Goal: Transaction & Acquisition: Book appointment/travel/reservation

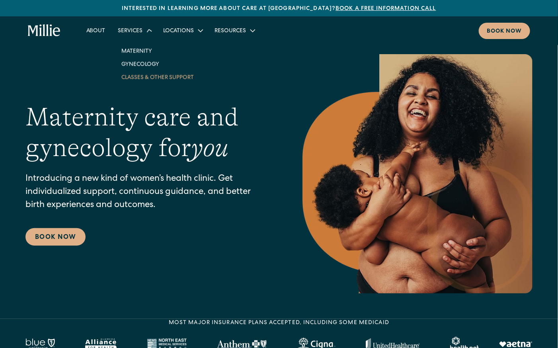
click at [141, 78] on link "Classes & Other Support" at bounding box center [157, 76] width 85 height 13
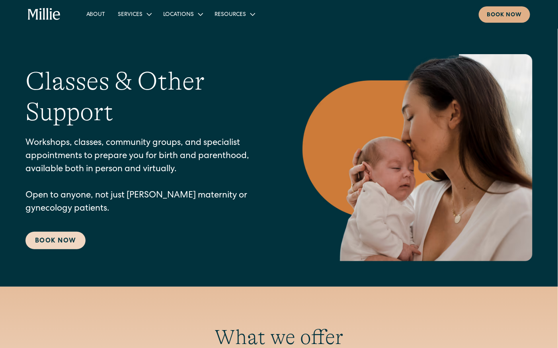
scroll to position [5, 0]
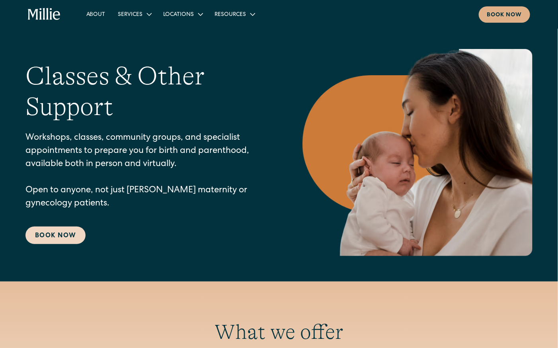
click at [53, 242] on link "Book Now" at bounding box center [55, 236] width 60 height 18
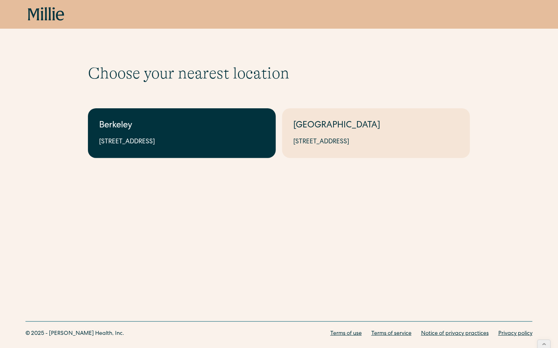
click at [201, 133] on link "Berkeley 2999 Regent St, Suite 524, Berkeley, CA 94705" at bounding box center [182, 133] width 188 height 50
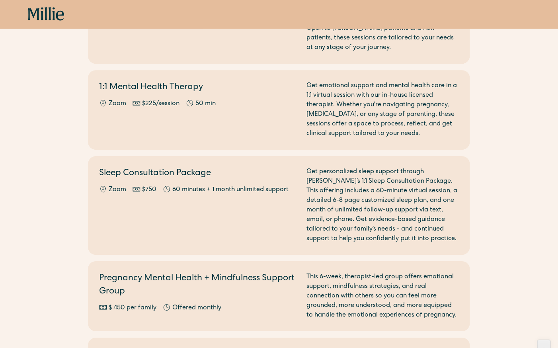
scroll to position [832, 0]
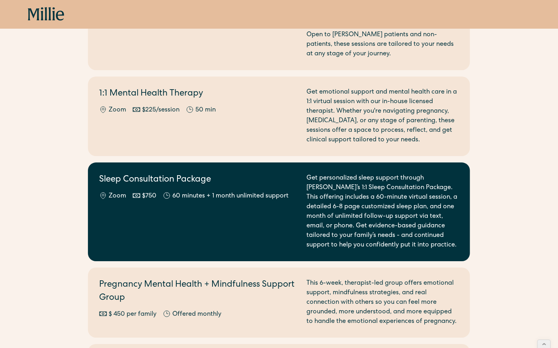
click at [207, 201] on div "Sleep Consultation Package Zoom $750 60 minutes + 1 month unlimited support" at bounding box center [198, 212] width 198 height 76
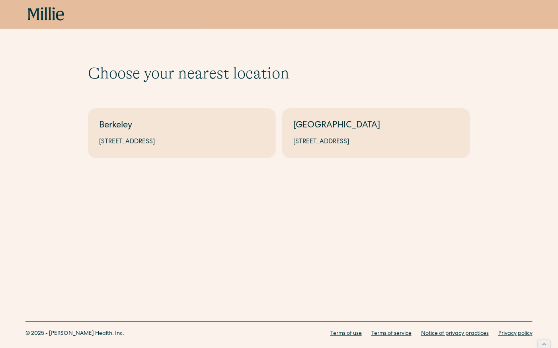
click at [46, 21] on icon at bounding box center [46, 14] width 37 height 14
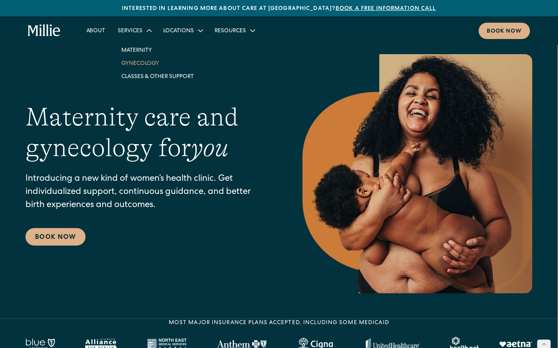
click at [138, 65] on link "Gynecology" at bounding box center [157, 63] width 85 height 13
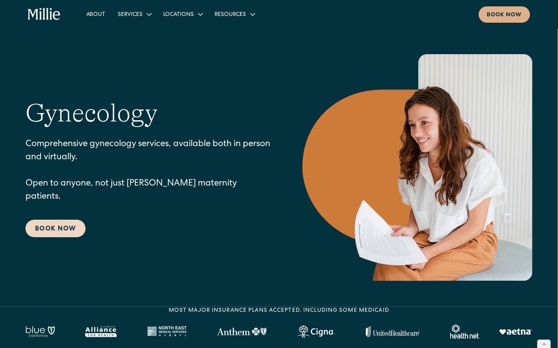
click at [61, 220] on link "Book Now" at bounding box center [55, 229] width 60 height 18
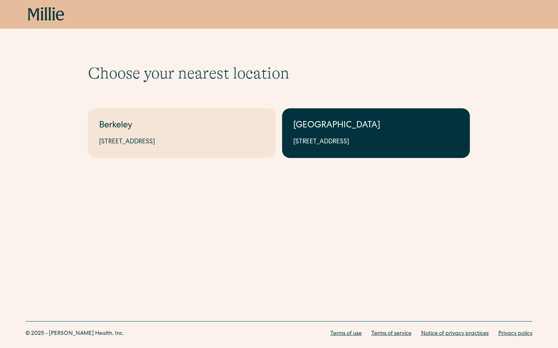
click at [327, 135] on link "[GEOGRAPHIC_DATA] [STREET_ADDRESS]" at bounding box center [376, 133] width 188 height 50
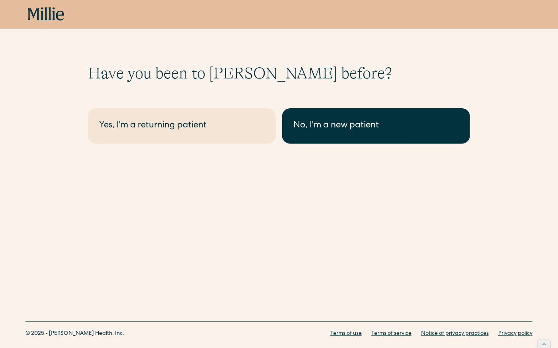
click at [327, 127] on div "No, I'm a new patient" at bounding box center [377, 125] width 166 height 13
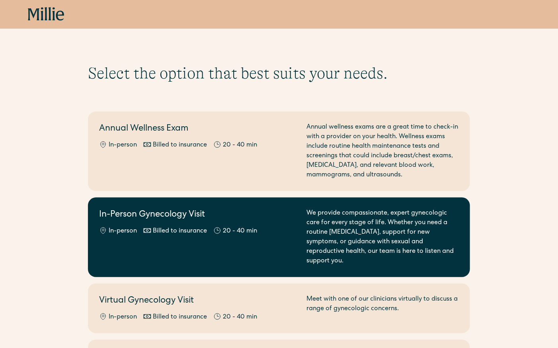
click at [156, 240] on div "In-Person Gynecology Visit In-person Billed to insurance 20 - 40 min" at bounding box center [198, 237] width 198 height 57
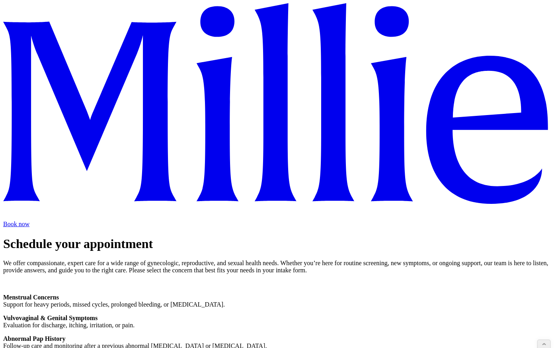
click at [50, 14] on icon at bounding box center [279, 111] width 552 height 216
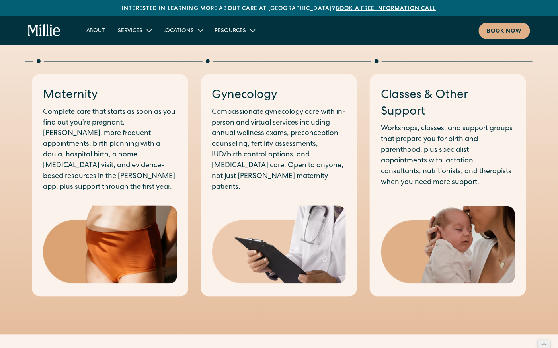
scroll to position [430, 0]
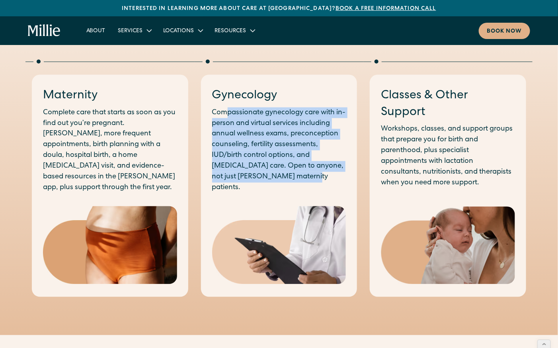
drag, startPoint x: 304, startPoint y: 181, endPoint x: 228, endPoint y: 118, distance: 98.7
click at [227, 117] on p "Compassionate gynecology care with in-person and virtual services including ann…" at bounding box center [279, 151] width 134 height 86
click at [228, 118] on p "Compassionate gynecology care with in-person and virtual services including ann…" at bounding box center [279, 151] width 134 height 86
drag, startPoint x: 228, startPoint y: 118, endPoint x: 303, endPoint y: 183, distance: 99.1
click at [303, 183] on div "Gynecology Compassionate gynecology care with in-person and virtual services in…" at bounding box center [279, 186] width 157 height 222
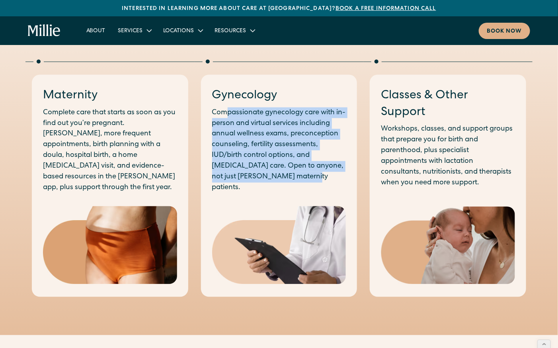
click at [303, 183] on div "Gynecology Compassionate gynecology care with in-person and virtual services in…" at bounding box center [279, 186] width 157 height 222
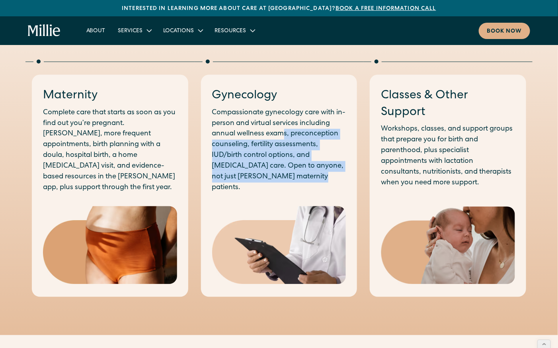
drag, startPoint x: 285, startPoint y: 132, endPoint x: 296, endPoint y: 186, distance: 55.3
click at [296, 186] on div "Gynecology Compassionate gynecology care with in-person and virtual services in…" at bounding box center [279, 186] width 157 height 222
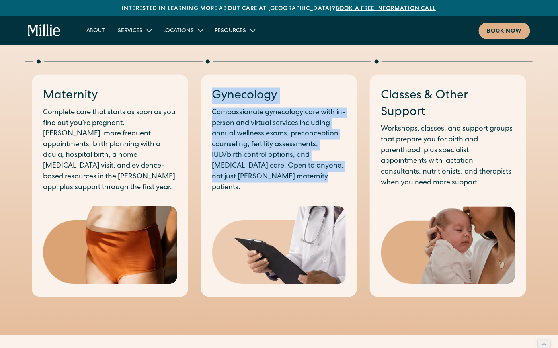
drag, startPoint x: 308, startPoint y: 175, endPoint x: 213, endPoint y: 101, distance: 120.9
click at [213, 100] on div "Gynecology Compassionate gynecology care with in-person and virtual services in…" at bounding box center [279, 141] width 134 height 106
click at [213, 101] on h3 "Gynecology" at bounding box center [279, 96] width 134 height 17
drag, startPoint x: 213, startPoint y: 101, endPoint x: 313, endPoint y: 180, distance: 127.3
click at [313, 180] on div "Gynecology Compassionate gynecology care with in-person and virtual services in…" at bounding box center [279, 141] width 134 height 106
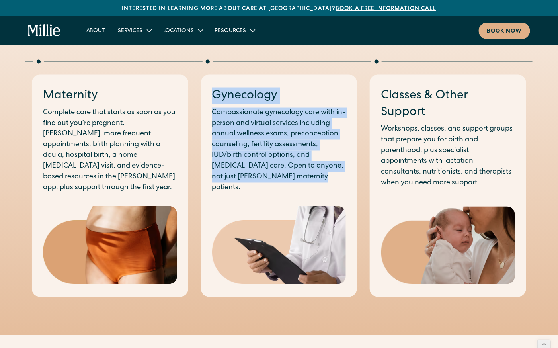
click at [313, 180] on p "Compassionate gynecology care with in-person and virtual services including ann…" at bounding box center [279, 151] width 134 height 86
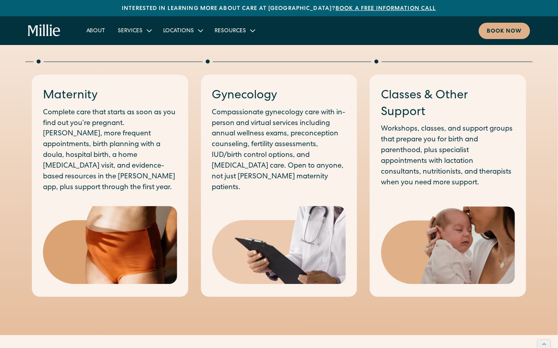
scroll to position [428, 0]
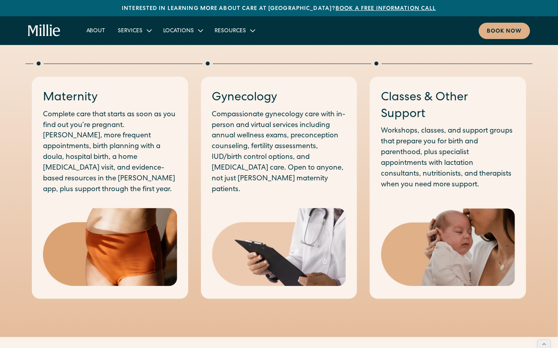
click at [236, 180] on p "Compassionate gynecology care with in-person and virtual services including ann…" at bounding box center [279, 153] width 134 height 86
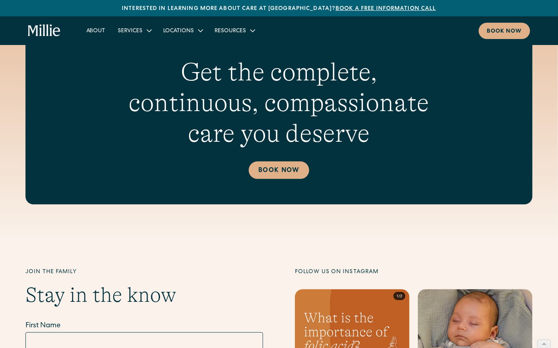
scroll to position [2839, 0]
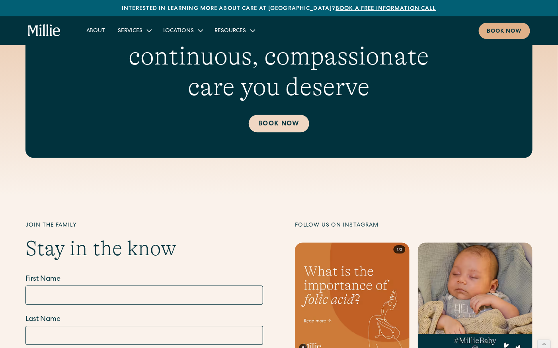
click at [288, 115] on link "Book Now" at bounding box center [279, 124] width 60 height 18
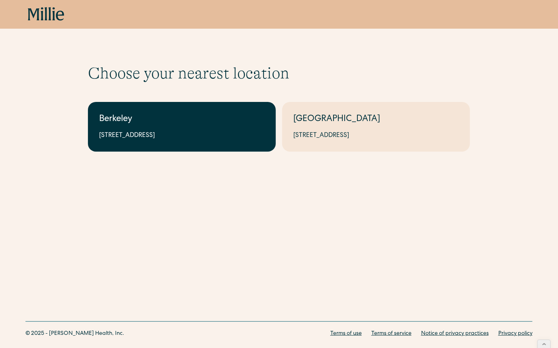
click at [235, 132] on div "[STREET_ADDRESS]" at bounding box center [182, 136] width 166 height 10
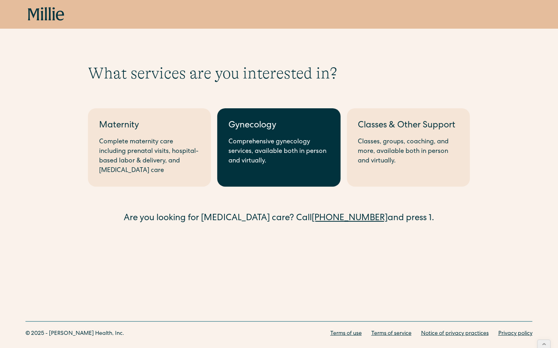
click at [284, 168] on link "Gynecology Comprehensive gynecology services, available both in person and virt…" at bounding box center [278, 147] width 123 height 78
click at [251, 148] on div "Comprehensive gynecology services, available both in person and virtually." at bounding box center [279, 151] width 101 height 29
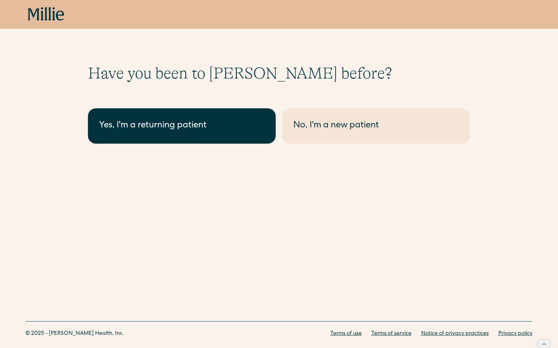
click at [189, 135] on link "Yes, I'm a returning patient" at bounding box center [182, 125] width 188 height 35
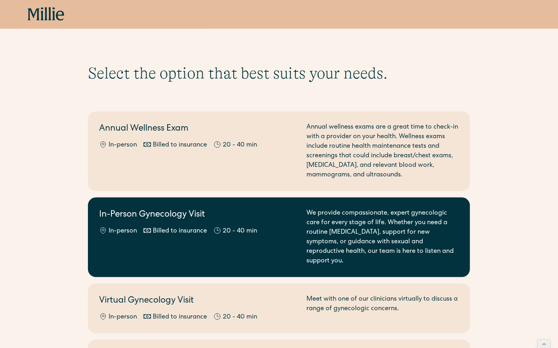
scroll to position [628, 0]
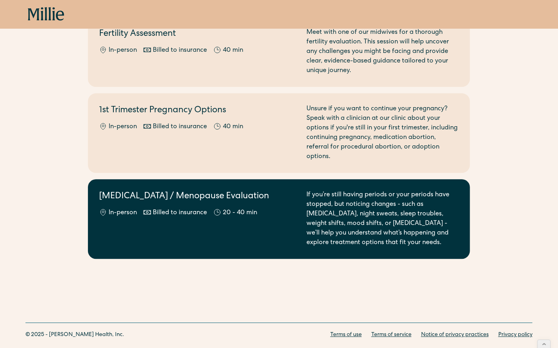
click at [159, 190] on h2 "Perimenopause / Menopause Evaluation" at bounding box center [198, 196] width 198 height 13
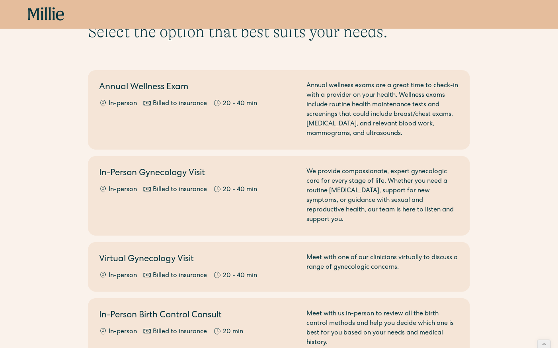
scroll to position [0, 0]
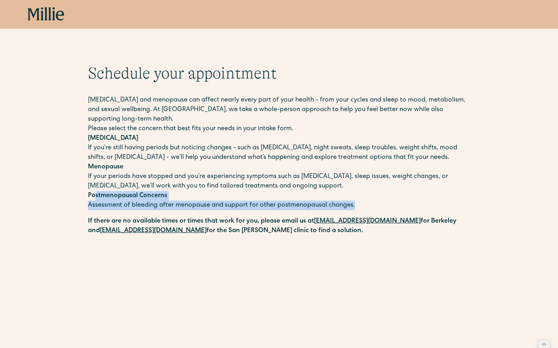
drag, startPoint x: 94, startPoint y: 198, endPoint x: 191, endPoint y: 215, distance: 98.2
click at [191, 215] on div "[MEDICAL_DATA] and menopause can affect nearly every part of your health - from…" at bounding box center [279, 166] width 382 height 140
click at [191, 214] on div "[MEDICAL_DATA] and menopause can affect nearly every part of your health - from…" at bounding box center [279, 166] width 382 height 140
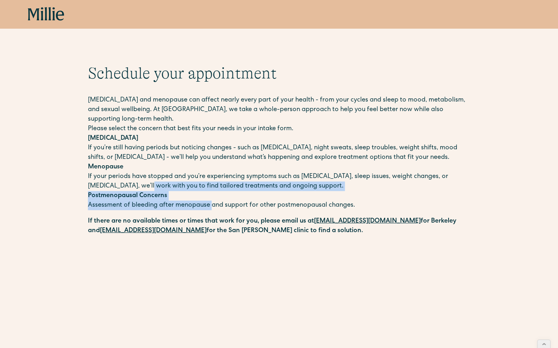
drag, startPoint x: 195, startPoint y: 206, endPoint x: 135, endPoint y: 180, distance: 65.8
click at [135, 180] on div "[MEDICAL_DATA] and menopause can affect nearly every part of your health - from…" at bounding box center [279, 153] width 382 height 115
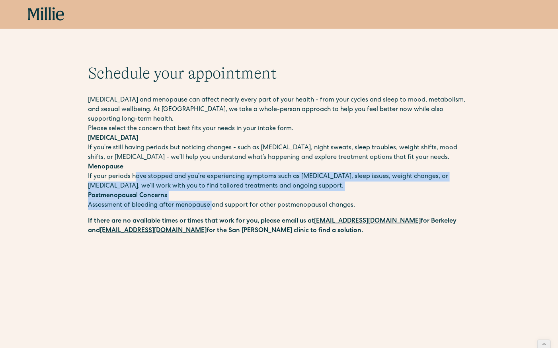
click at [135, 180] on p "Menopause If your periods have stopped and you’re experiencing symptoms such as…" at bounding box center [279, 176] width 382 height 29
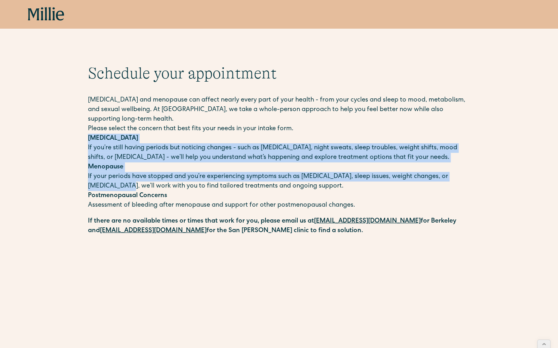
drag, startPoint x: 88, startPoint y: 135, endPoint x: 112, endPoint y: 191, distance: 61.2
click at [112, 191] on div "Perimenopause and menopause can affect nearly every part of your health - from …" at bounding box center [279, 153] width 382 height 115
click at [112, 191] on p "Menopause If your periods have stopped and you’re experiencing symptoms such as…" at bounding box center [279, 176] width 382 height 29
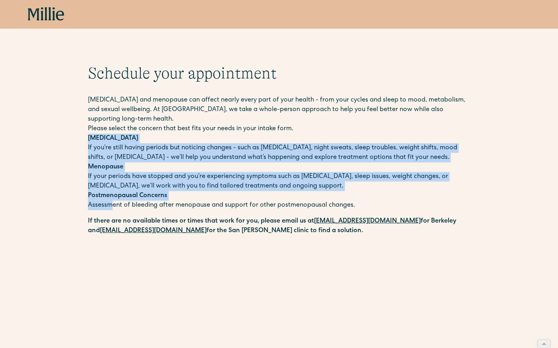
drag, startPoint x: 88, startPoint y: 136, endPoint x: 114, endPoint y: 202, distance: 71.2
click at [114, 202] on div "Perimenopause and menopause can affect nearly every part of your health - from …" at bounding box center [279, 153] width 382 height 115
click at [114, 202] on p "Postmenopausal Concerns Assessment of bleeding after menopause and support for …" at bounding box center [279, 200] width 382 height 19
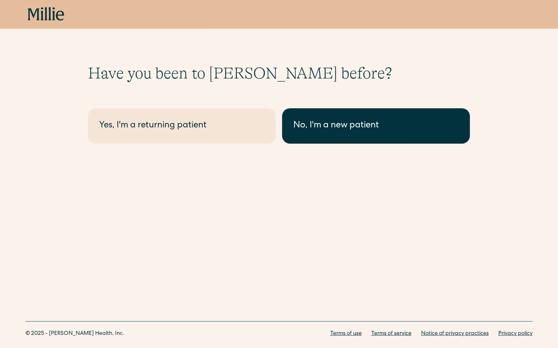
scroll to position [15, 0]
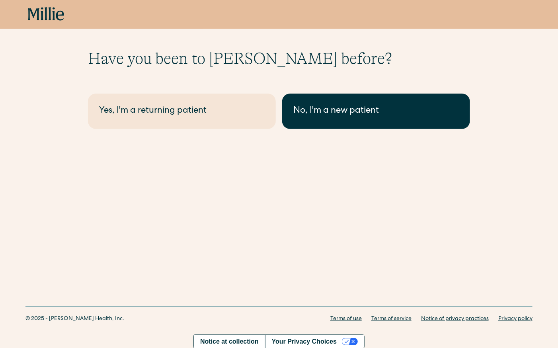
click at [341, 107] on div "No, I'm a new patient" at bounding box center [377, 111] width 166 height 13
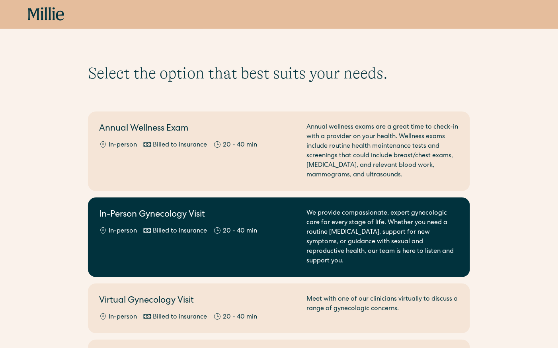
scroll to position [628, 0]
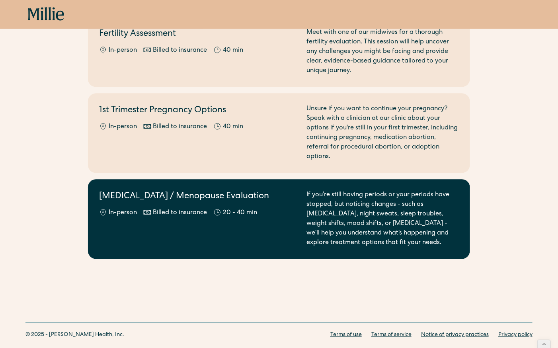
click at [181, 199] on div "Perimenopause / Menopause Evaluation In-person Billed to insurance 20 - 40 min" at bounding box center [198, 218] width 198 height 57
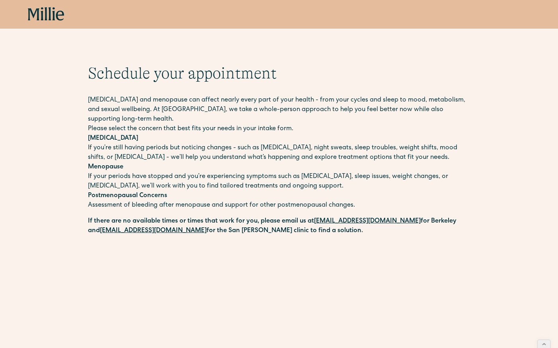
click at [69, 13] on div "Book now" at bounding box center [279, 14] width 503 height 14
click at [45, 7] on icon at bounding box center [46, 13] width 3 height 13
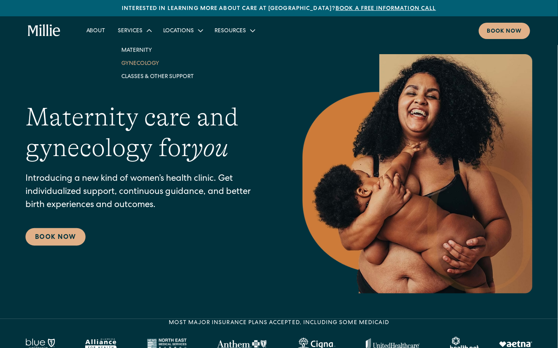
click at [140, 62] on link "Gynecology" at bounding box center [157, 63] width 85 height 13
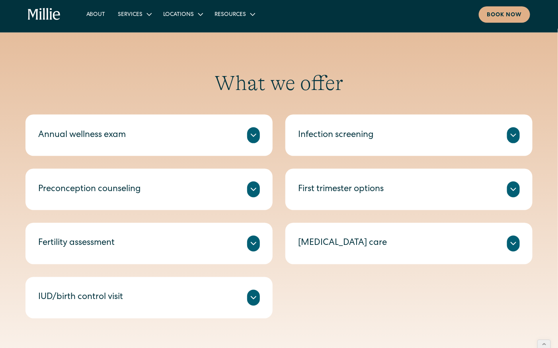
scroll to position [333, 0]
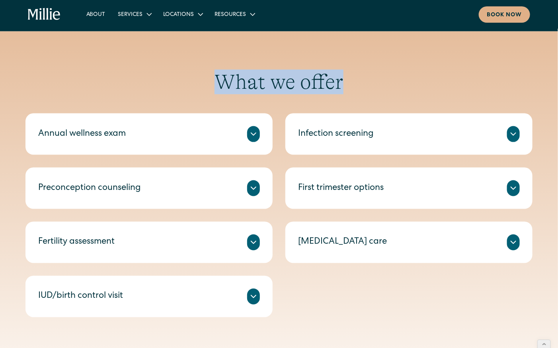
drag, startPoint x: 224, startPoint y: 78, endPoint x: 380, endPoint y: 76, distance: 155.3
click at [380, 77] on h2 "What we offer" at bounding box center [278, 82] width 507 height 25
click at [380, 76] on h2 "What we offer" at bounding box center [278, 82] width 507 height 25
drag, startPoint x: 209, startPoint y: 82, endPoint x: 347, endPoint y: 87, distance: 137.5
click at [347, 87] on h2 "What we offer" at bounding box center [278, 82] width 507 height 25
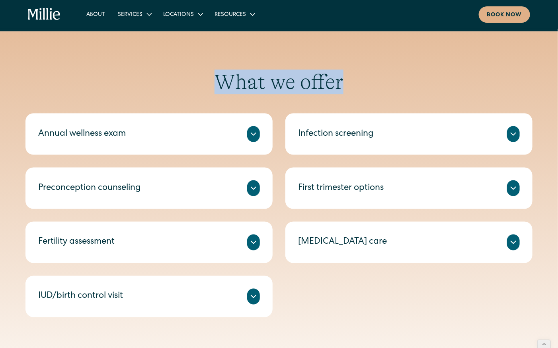
click at [347, 87] on h2 "What we offer" at bounding box center [278, 82] width 507 height 25
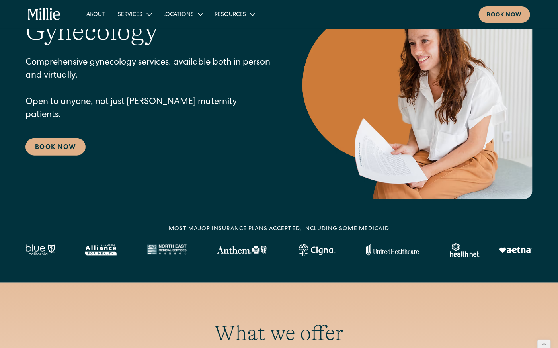
scroll to position [72, 0]
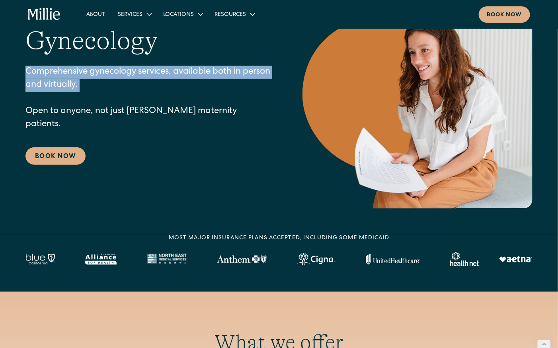
drag, startPoint x: 25, startPoint y: 76, endPoint x: 121, endPoint y: 104, distance: 100.2
click at [121, 104] on p "Comprehensive gynecology services, available both in person and virtually. Open…" at bounding box center [147, 99] width 245 height 66
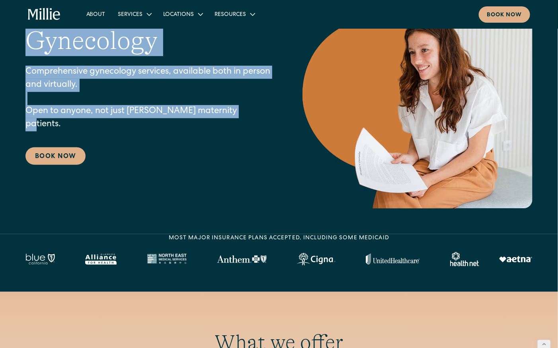
drag, startPoint x: 26, startPoint y: 45, endPoint x: 145, endPoint y: 132, distance: 147.5
click at [145, 132] on div "Gynecology Comprehensive gynecology services, available both in person and virt…" at bounding box center [147, 94] width 245 height 139
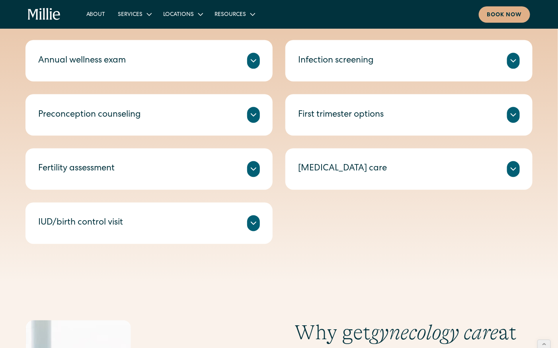
scroll to position [409, 0]
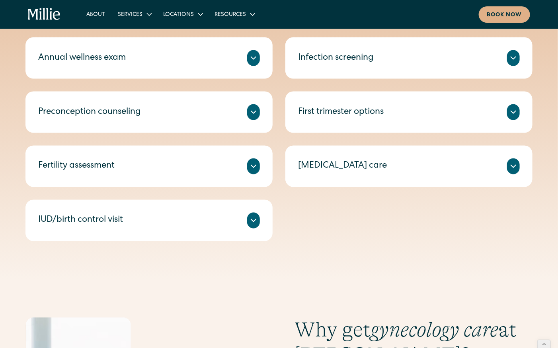
click at [254, 59] on icon at bounding box center [253, 58] width 5 height 2
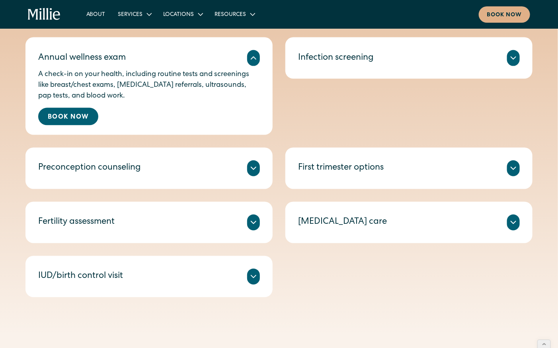
click at [254, 59] on icon at bounding box center [254, 58] width 10 height 10
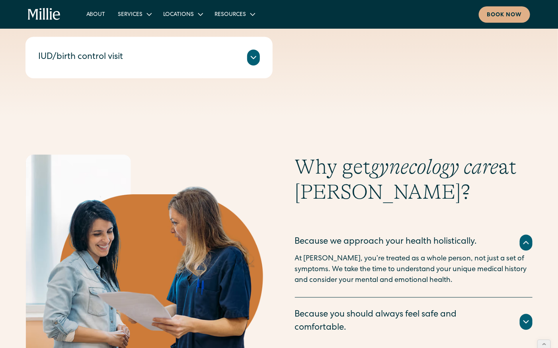
scroll to position [590, 0]
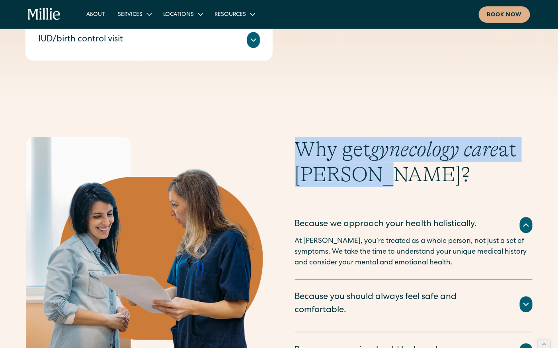
drag, startPoint x: 293, startPoint y: 151, endPoint x: 370, endPoint y: 180, distance: 82.6
click at [370, 180] on div "Why get gynecology care at Millie? Because we approach your health holistically…" at bounding box center [278, 271] width 507 height 269
click at [370, 180] on h2 "Why get gynecology care at Millie?" at bounding box center [414, 162] width 238 height 50
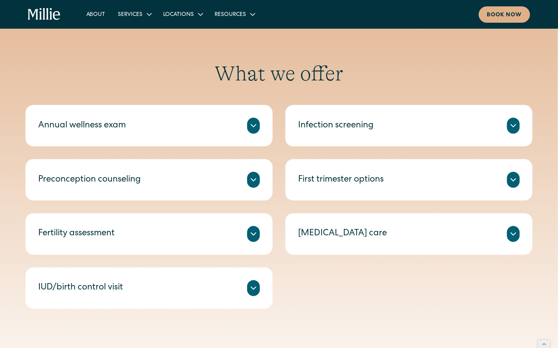
scroll to position [343, 0]
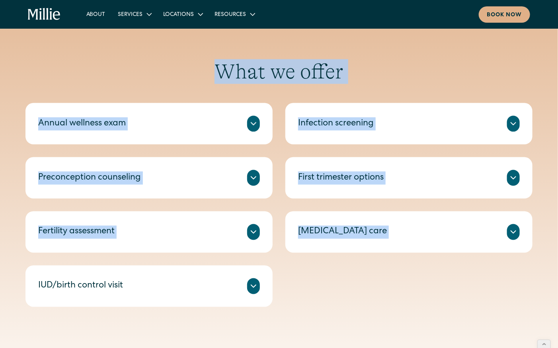
drag, startPoint x: 224, startPoint y: 72, endPoint x: 285, endPoint y: 243, distance: 181.4
click at [286, 247] on div "What we offer Annual wellness exam A check-in on your health, including routine…" at bounding box center [278, 183] width 507 height 248
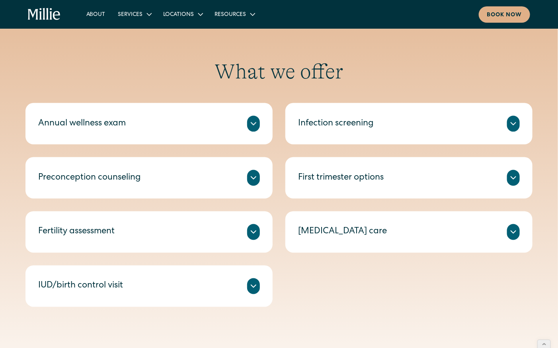
click at [296, 291] on div "Annual wellness exam A check-in on your health, including routine tests and scr…" at bounding box center [278, 205] width 507 height 204
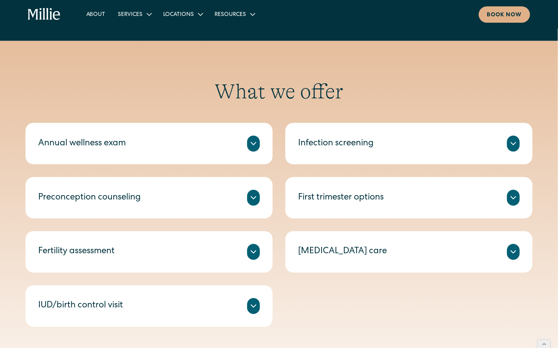
scroll to position [325, 0]
